Goal: Information Seeking & Learning: Find specific page/section

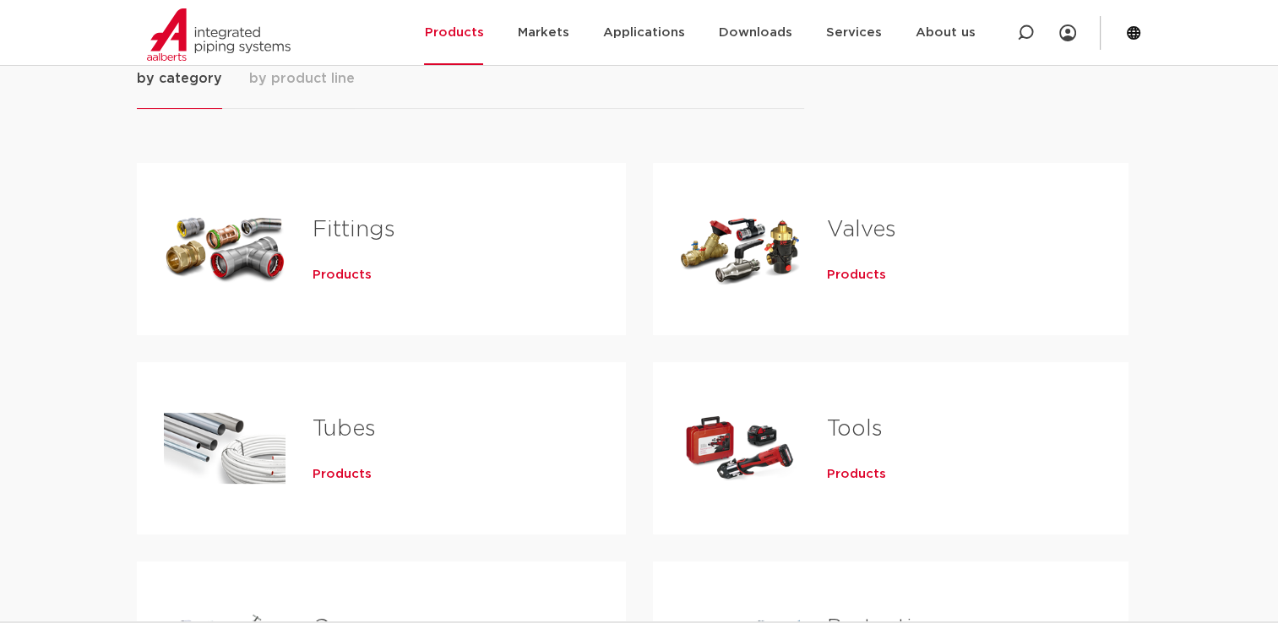
scroll to position [253, 0]
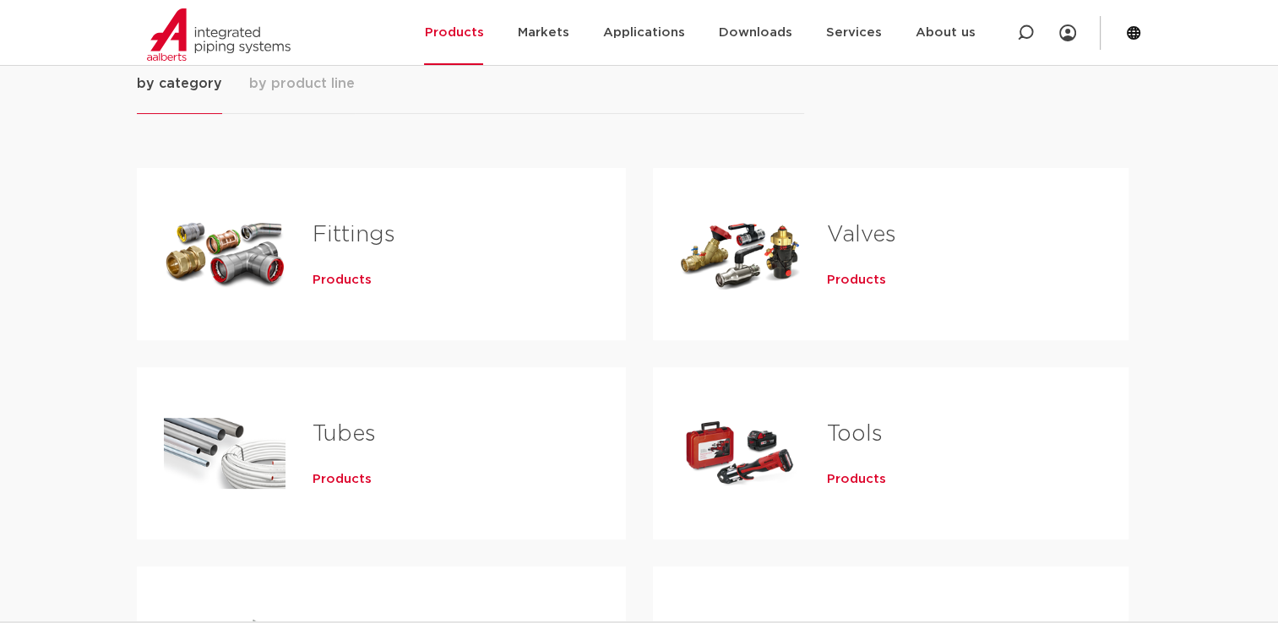
click at [346, 280] on span "Products" at bounding box center [342, 280] width 59 height 17
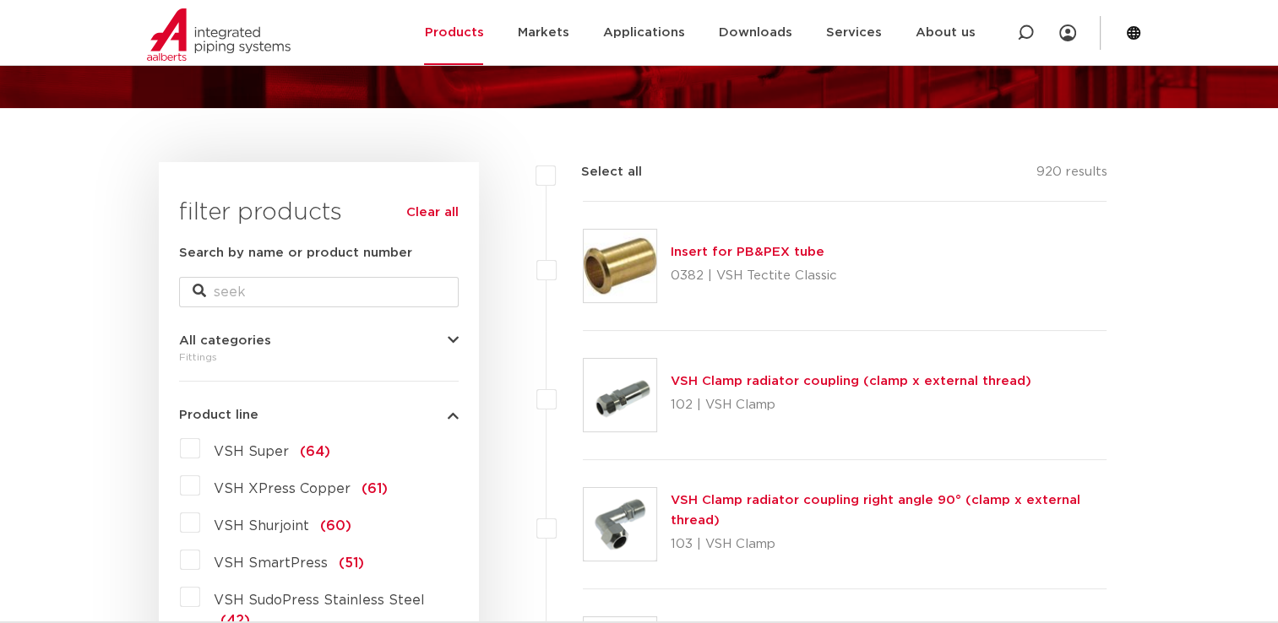
scroll to position [169, 0]
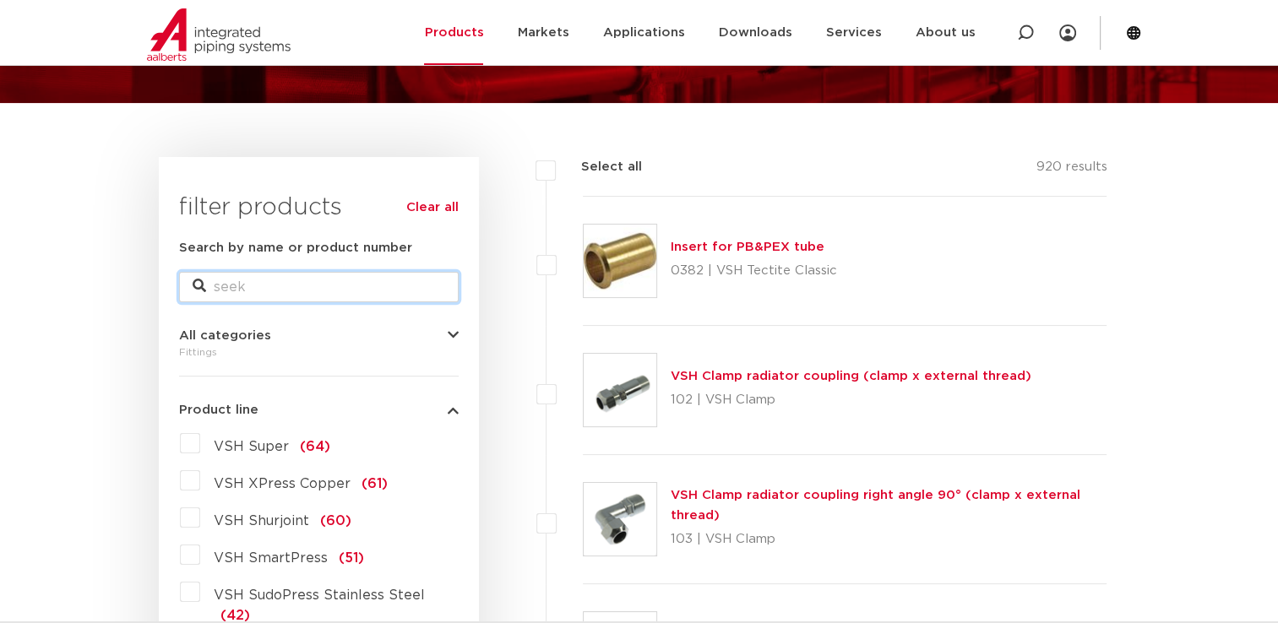
click at [278, 286] on input "Search by name or product number" at bounding box center [319, 287] width 280 height 30
type input "35mm"
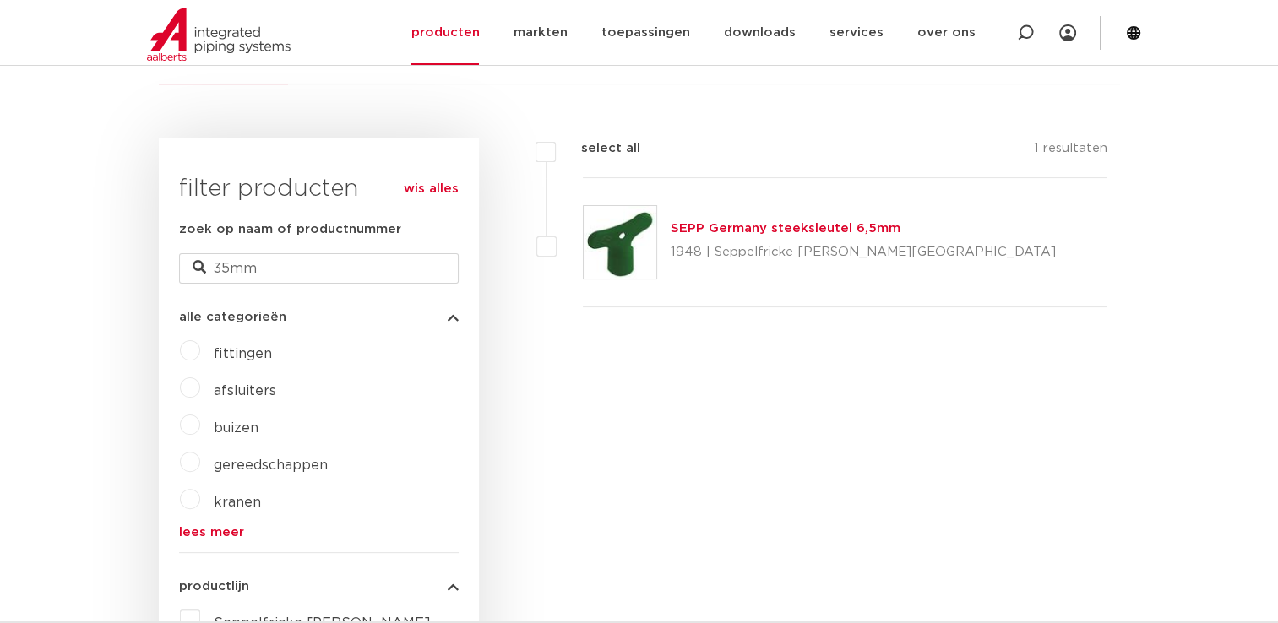
scroll to position [338, 0]
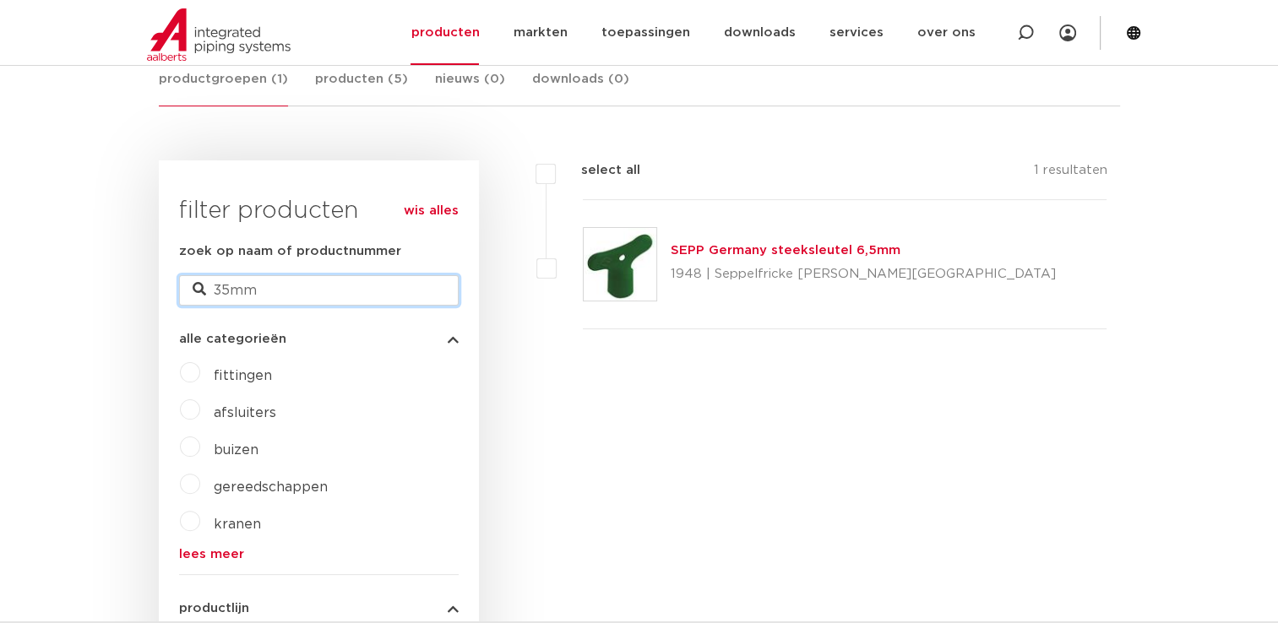
click at [231, 290] on input "35mm" at bounding box center [319, 290] width 280 height 30
type input "35 mm"
click at [305, 292] on input "35 mm" at bounding box center [319, 290] width 280 height 30
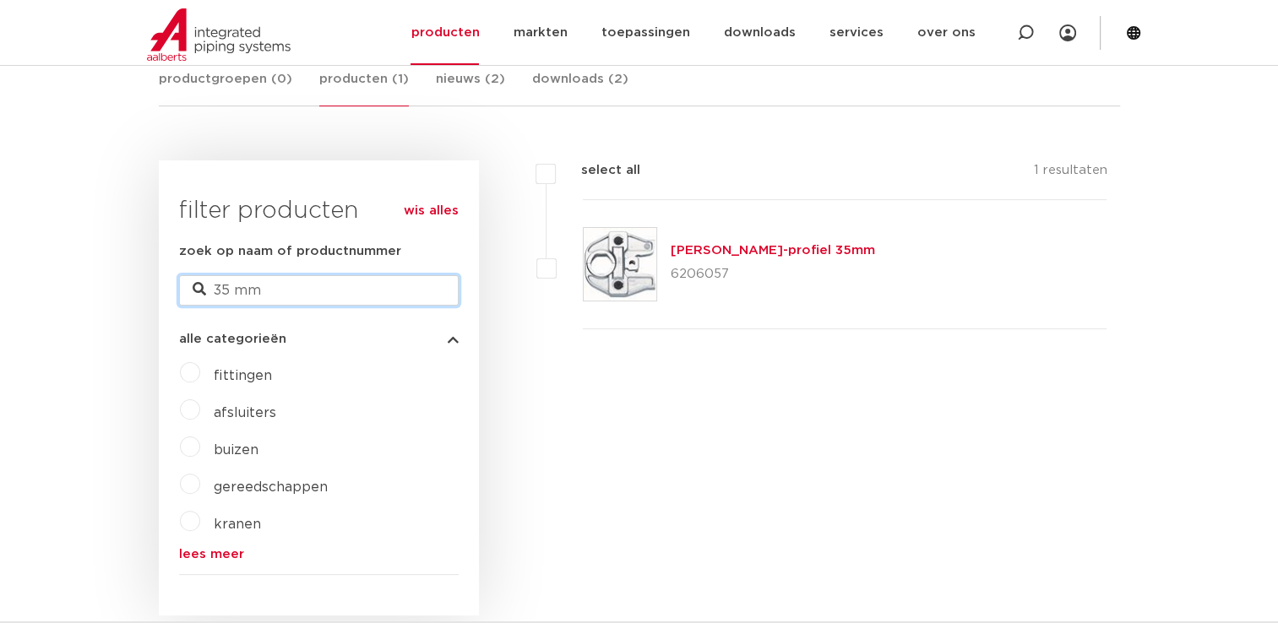
click at [305, 292] on input "35 mm" at bounding box center [319, 290] width 280 height 30
type input "35 mm cuiver"
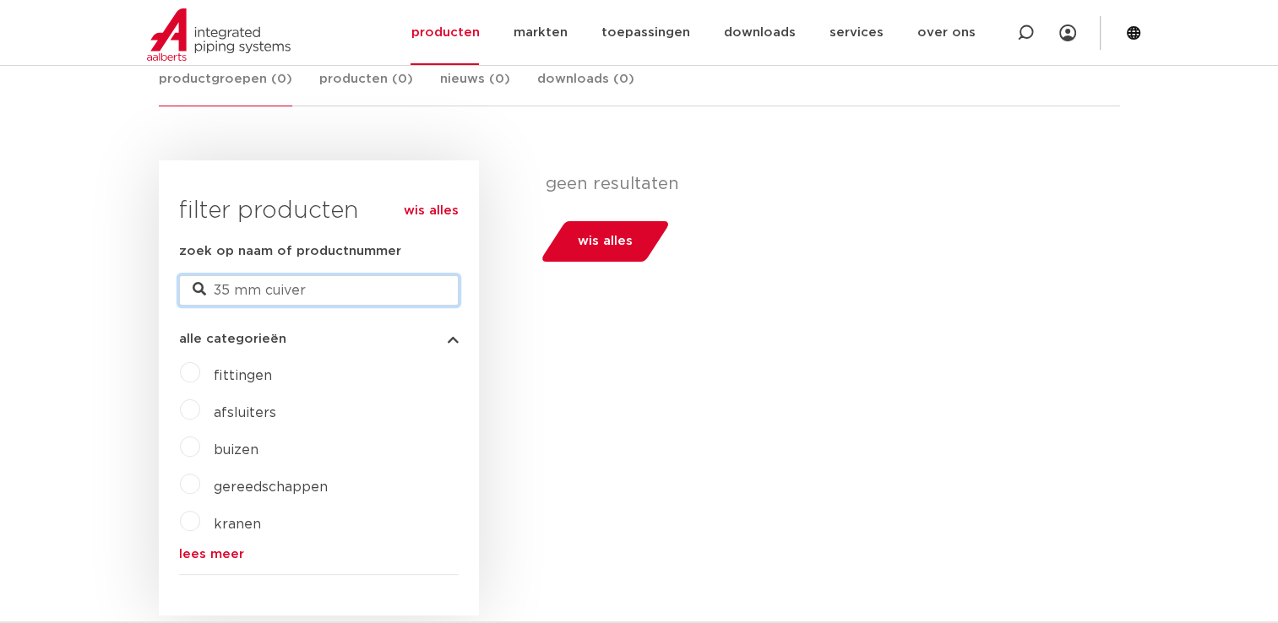
click at [322, 291] on input "35 mm cuiver" at bounding box center [319, 290] width 280 height 30
type input "35 mm cuive"
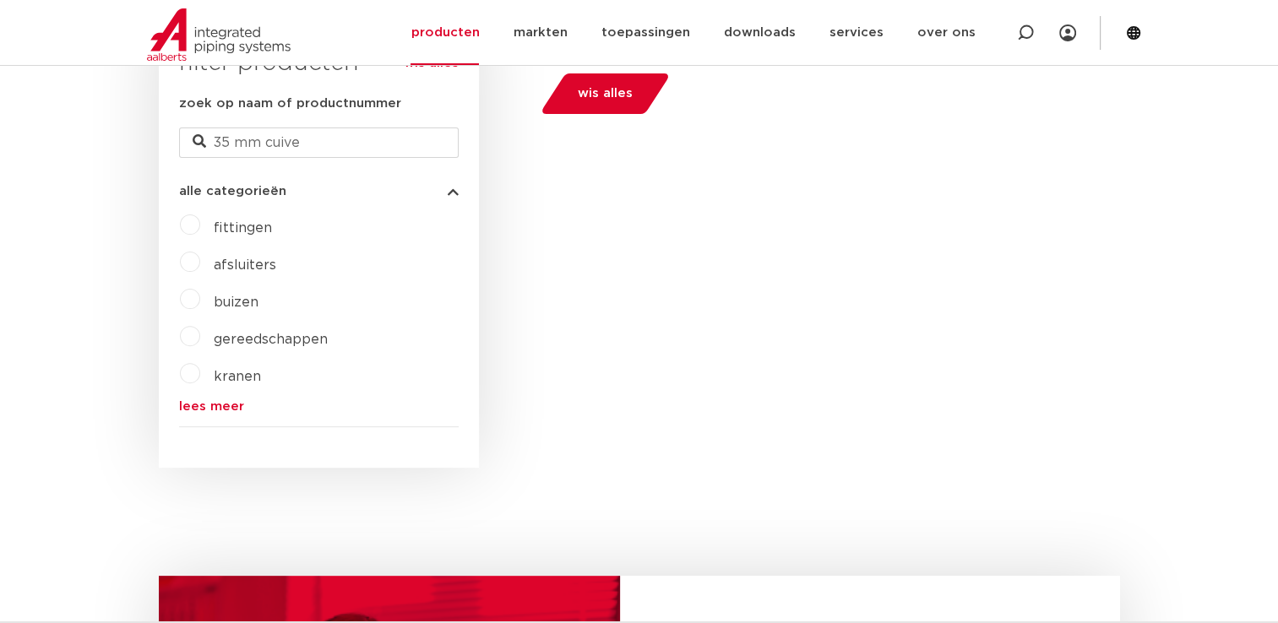
scroll to position [385, 0]
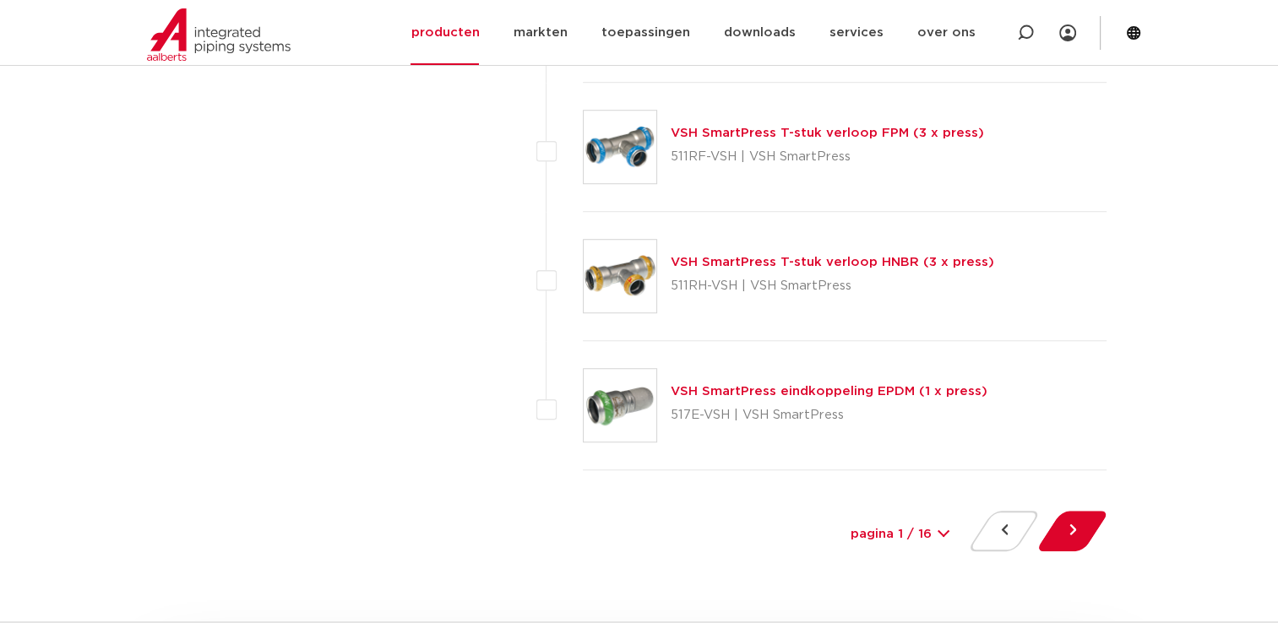
scroll to position [7735, 0]
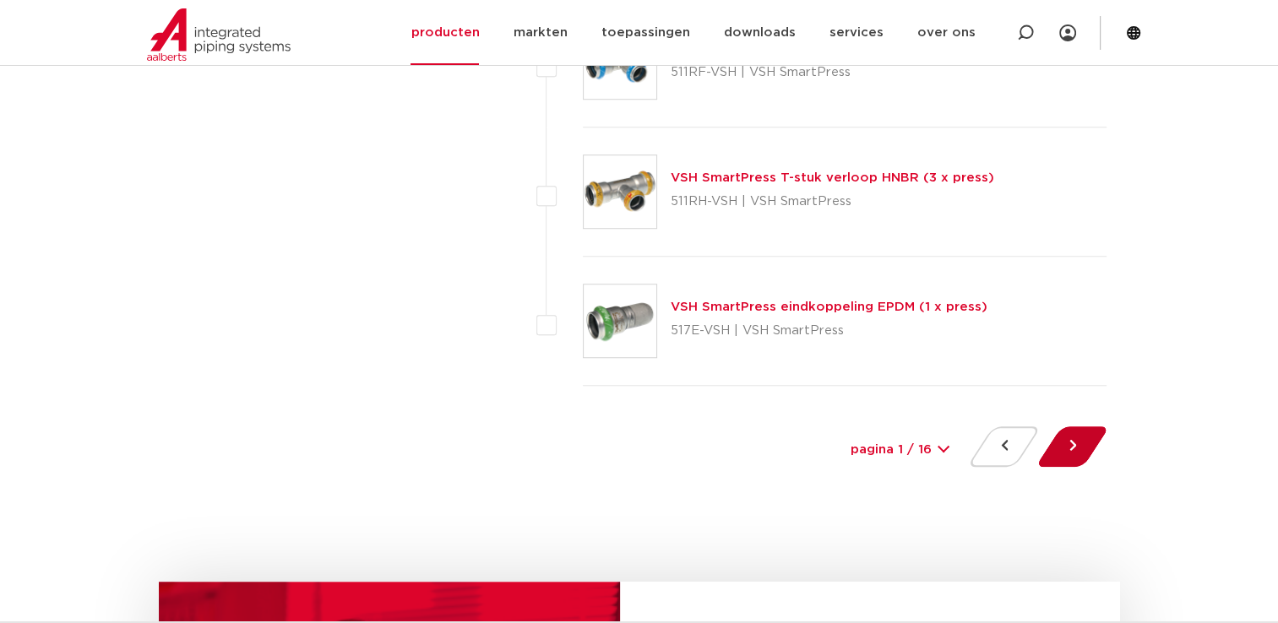
click at [1075, 441] on button at bounding box center [1072, 447] width 48 height 41
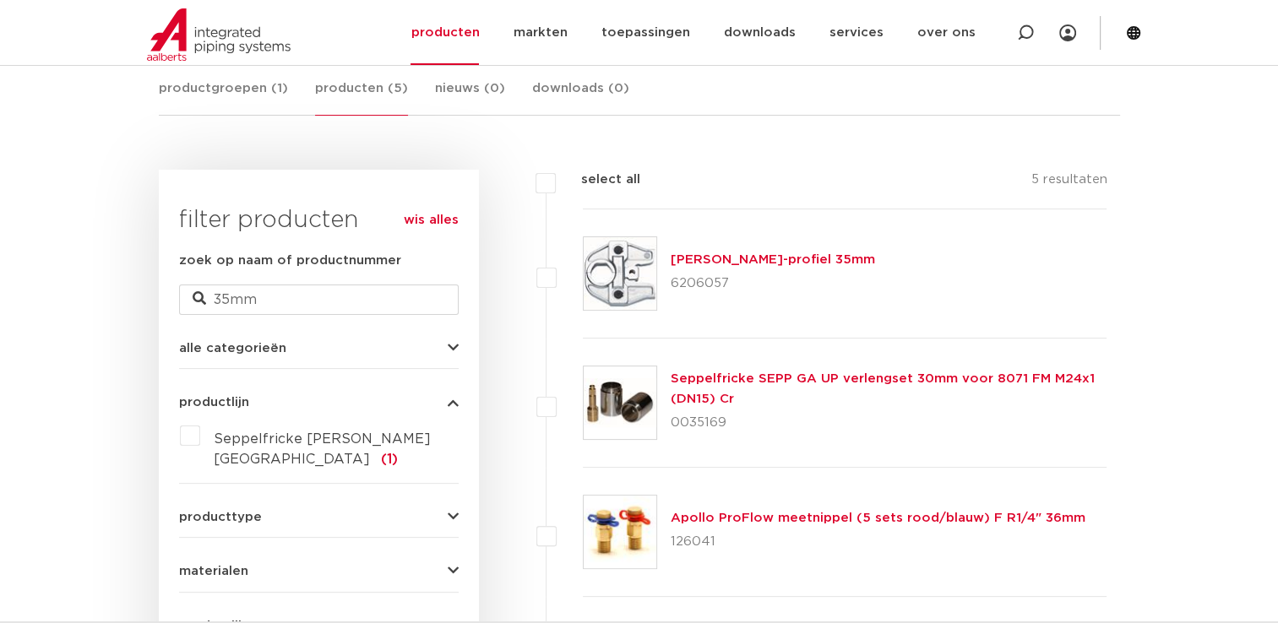
scroll to position [253, 0]
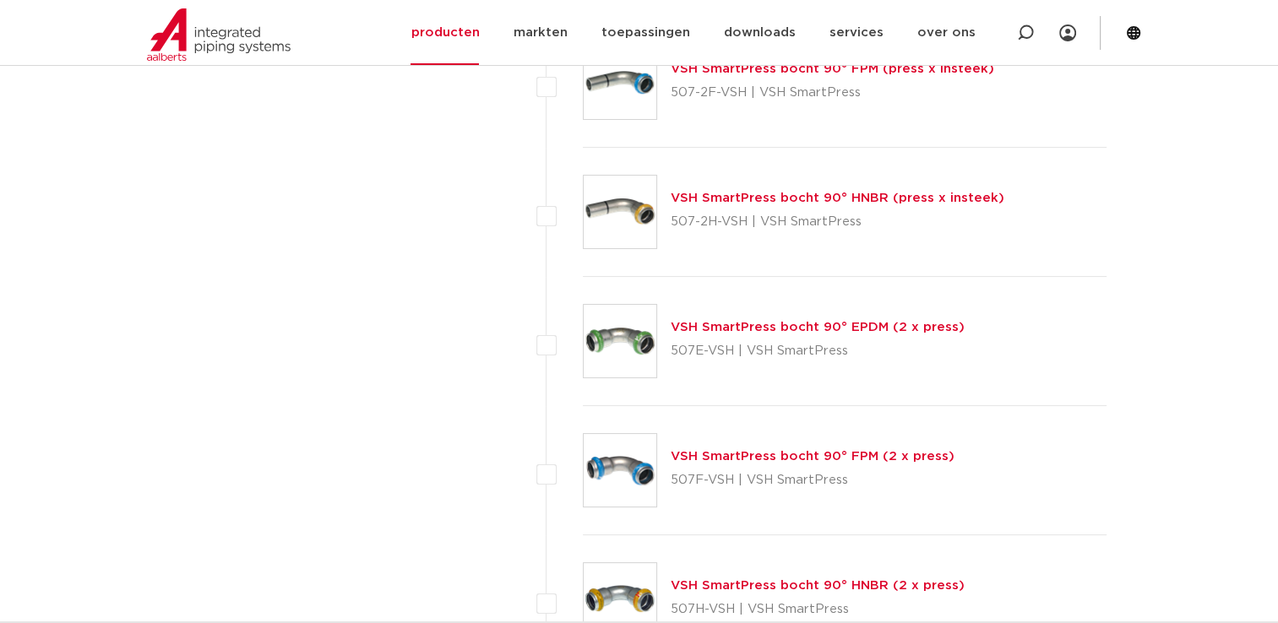
scroll to position [6589, 0]
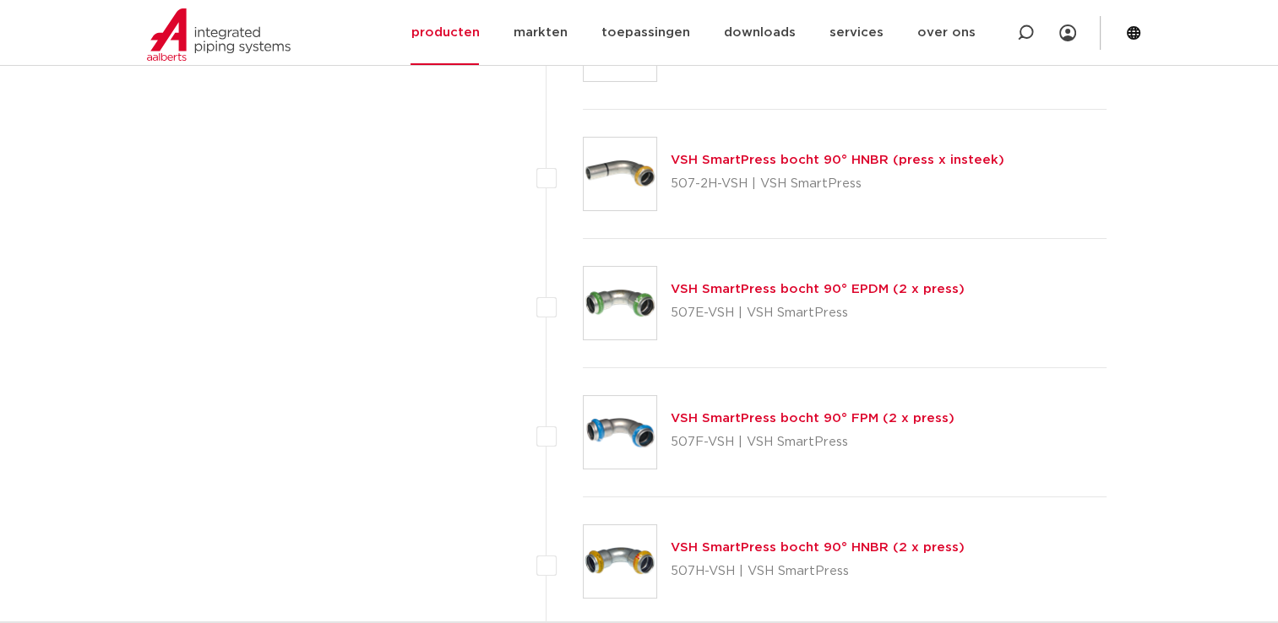
click at [890, 413] on link "VSH SmartPress bocht 90° FPM (2 x press)" at bounding box center [813, 418] width 284 height 13
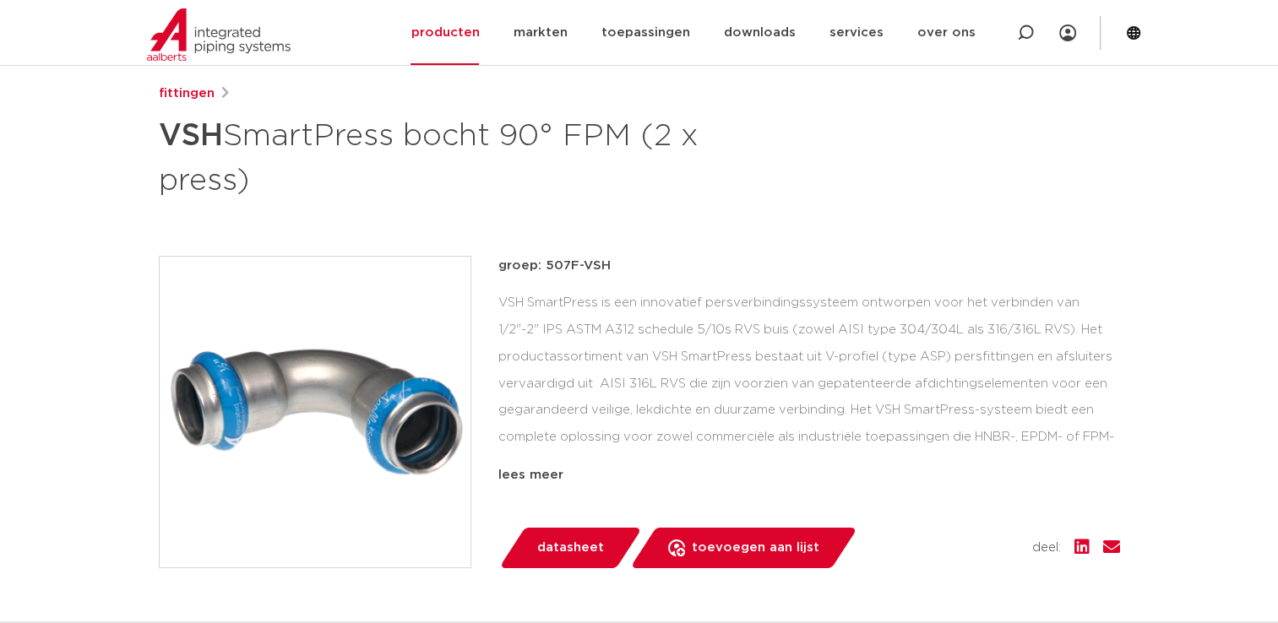
scroll to position [169, 0]
